Goal: Task Accomplishment & Management: Manage account settings

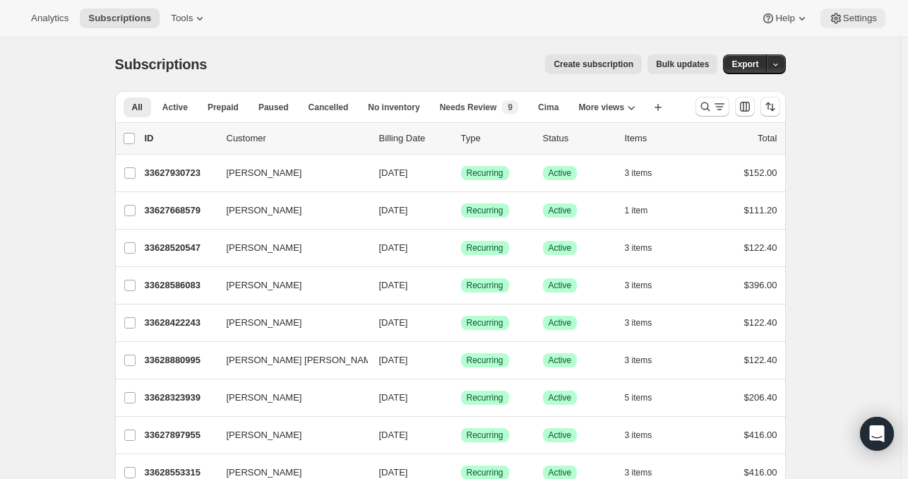
click at [877, 26] on button "Settings" at bounding box center [853, 18] width 65 height 20
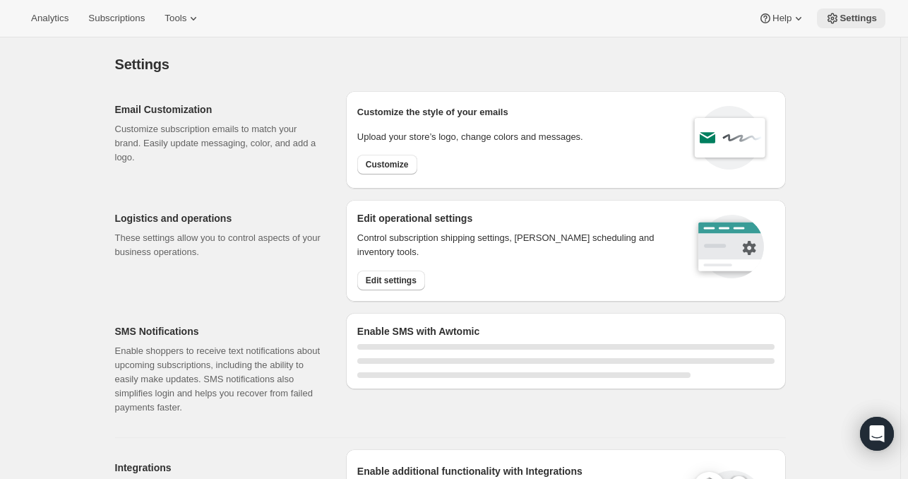
select select "17:00"
select select "09:00"
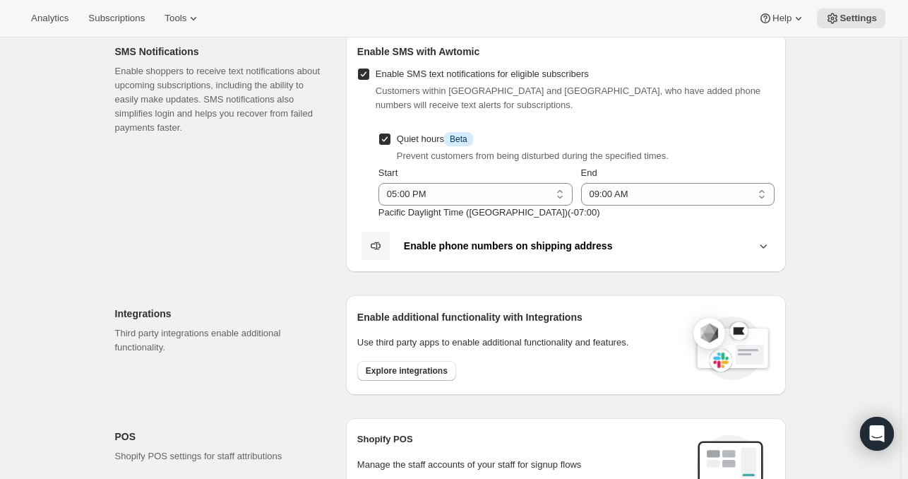
scroll to position [283, 0]
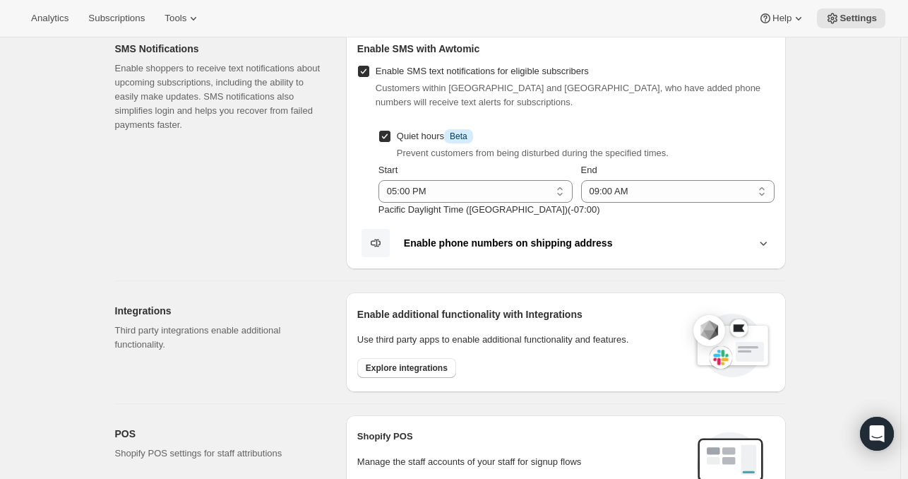
click at [764, 239] on icon at bounding box center [764, 243] width 14 height 14
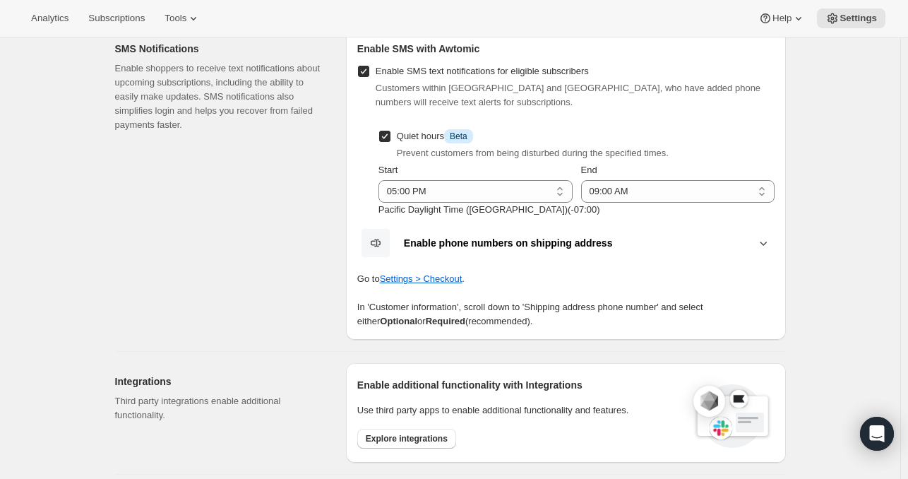
click at [764, 239] on icon at bounding box center [764, 243] width 14 height 14
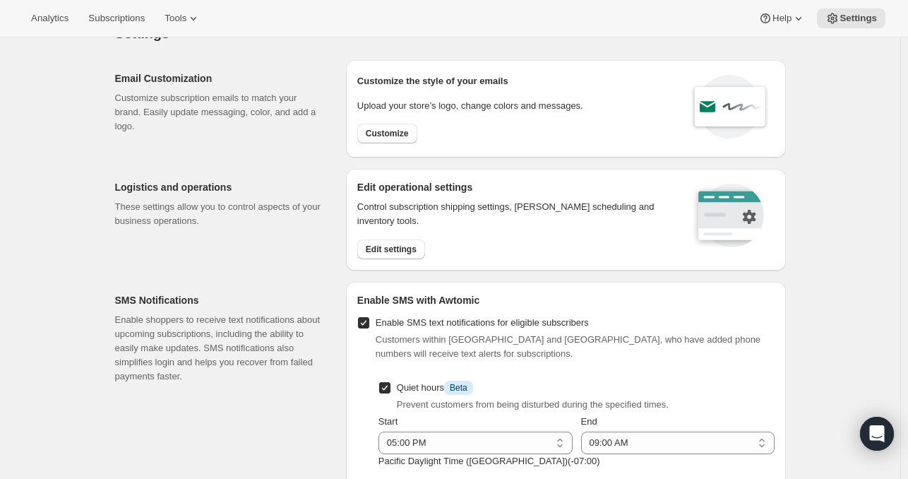
scroll to position [0, 0]
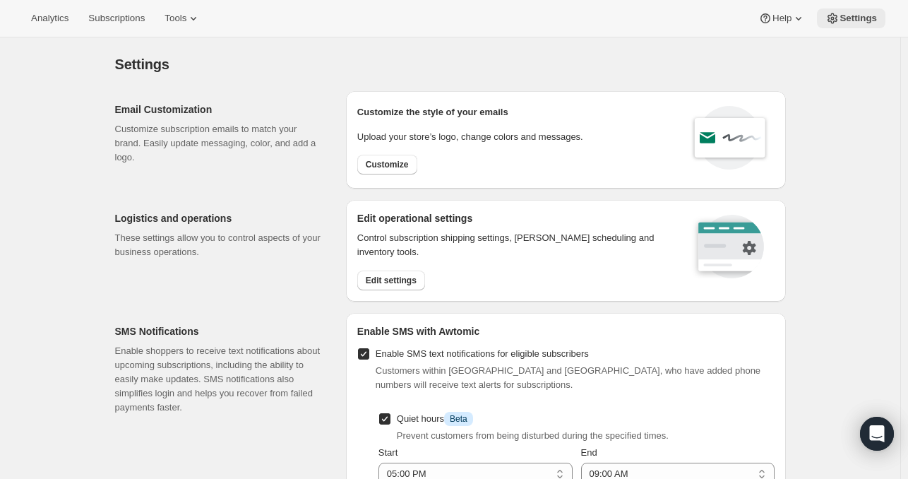
click at [863, 20] on span "Settings" at bounding box center [858, 18] width 37 height 11
click at [409, 166] on span "Customize" at bounding box center [387, 164] width 43 height 11
select select "subscriptionMessage"
select select "5"
select select "15"
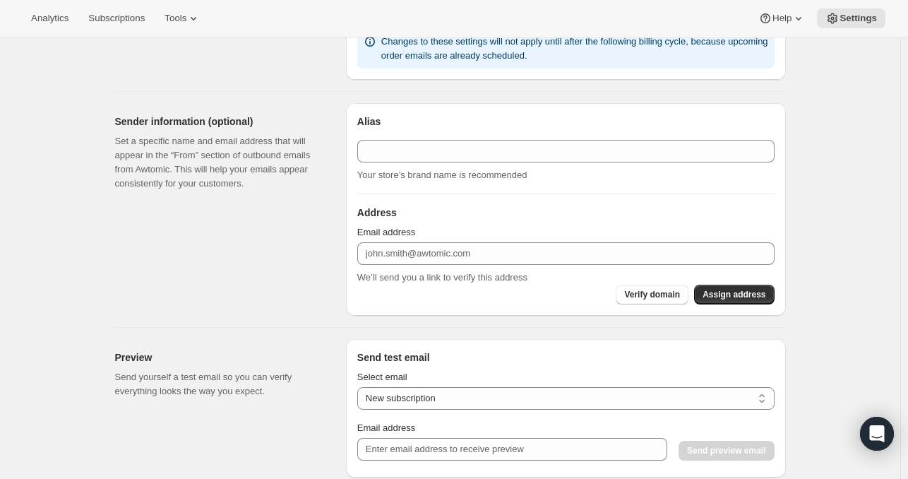
type input "Your next Clif Family Winery shipment is coming soon!"
type textarea "Your next shipment is processing soon! If this is your first time interacting w…"
select select "7"
select select "10"
type input "Clif Family Winery"
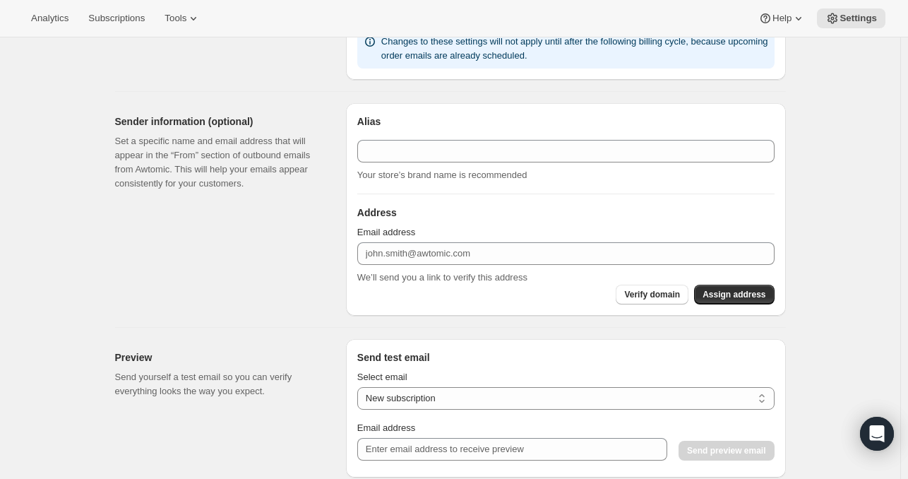
checkbox input "false"
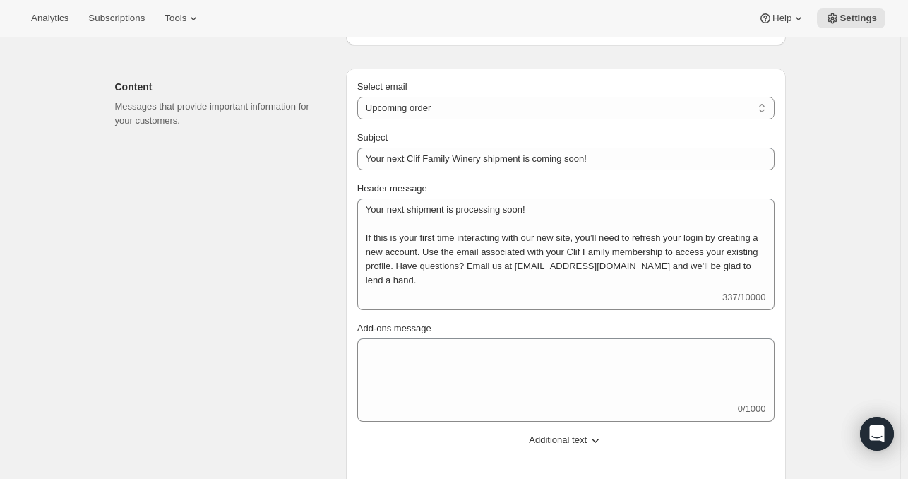
scroll to position [283, 0]
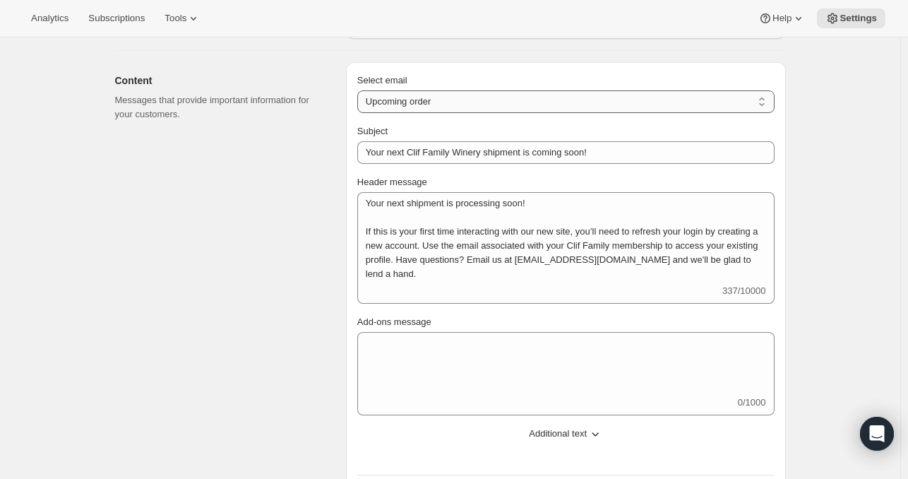
click at [425, 91] on select "New subscription Upcoming order Failed payment Delayed subscription (inventory …" at bounding box center [566, 101] width 418 height 23
select select "failedPaymentMessage"
click at [360, 90] on select "New subscription Upcoming order Failed payment Delayed subscription (inventory …" at bounding box center [566, 101] width 418 height 23
type input "Action Required: Update your payment information!"
type textarea "Your membership selection is pending, but the payment method we have on file di…"
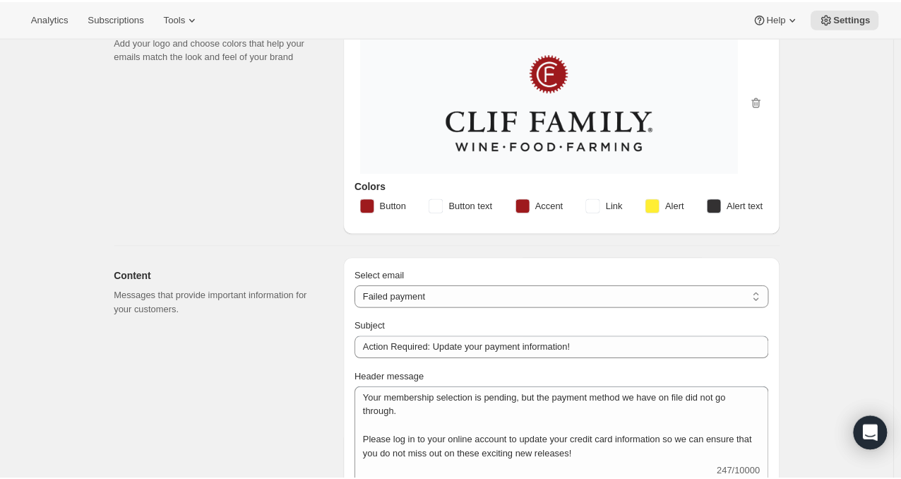
scroll to position [0, 0]
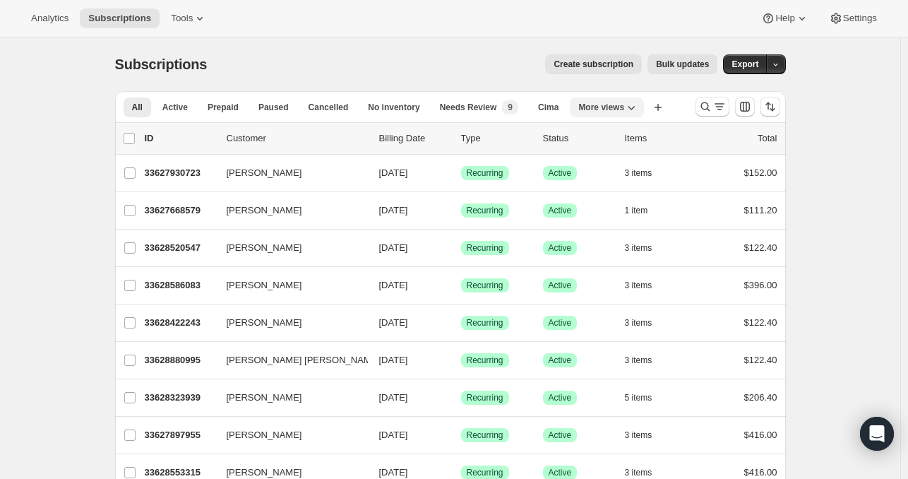
click at [612, 109] on span "More views" at bounding box center [602, 107] width 46 height 11
click at [547, 109] on span "Cima" at bounding box center [548, 107] width 20 height 11
